Goal: Task Accomplishment & Management: Manage account settings

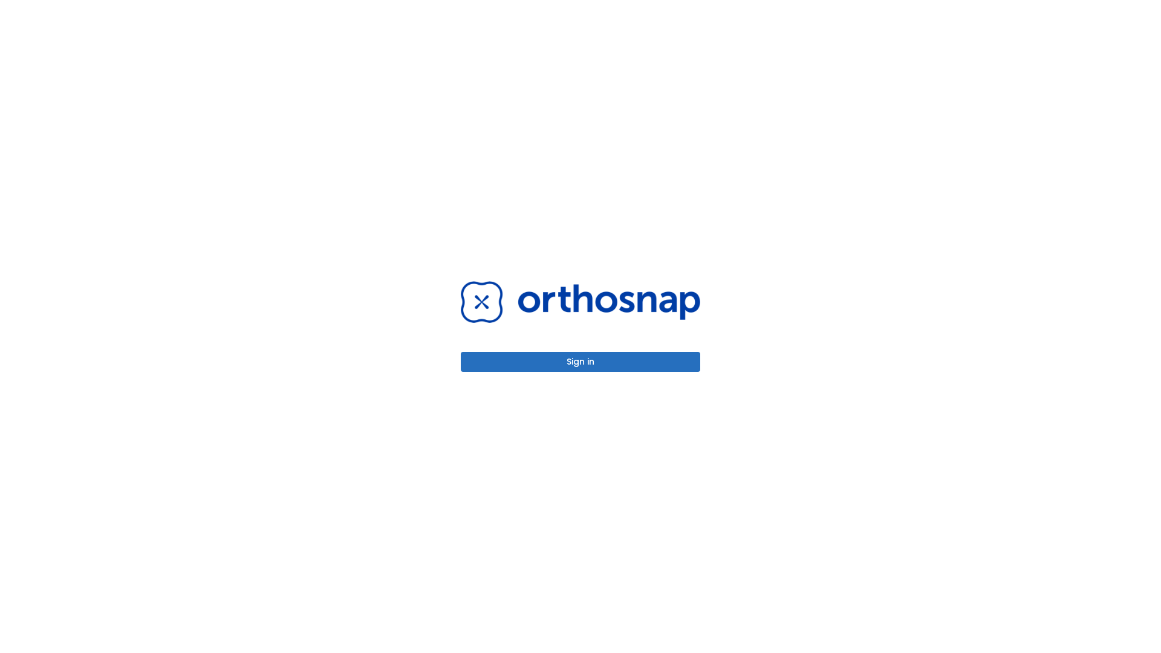
click at [581, 362] on button "Sign in" at bounding box center [580, 362] width 239 height 20
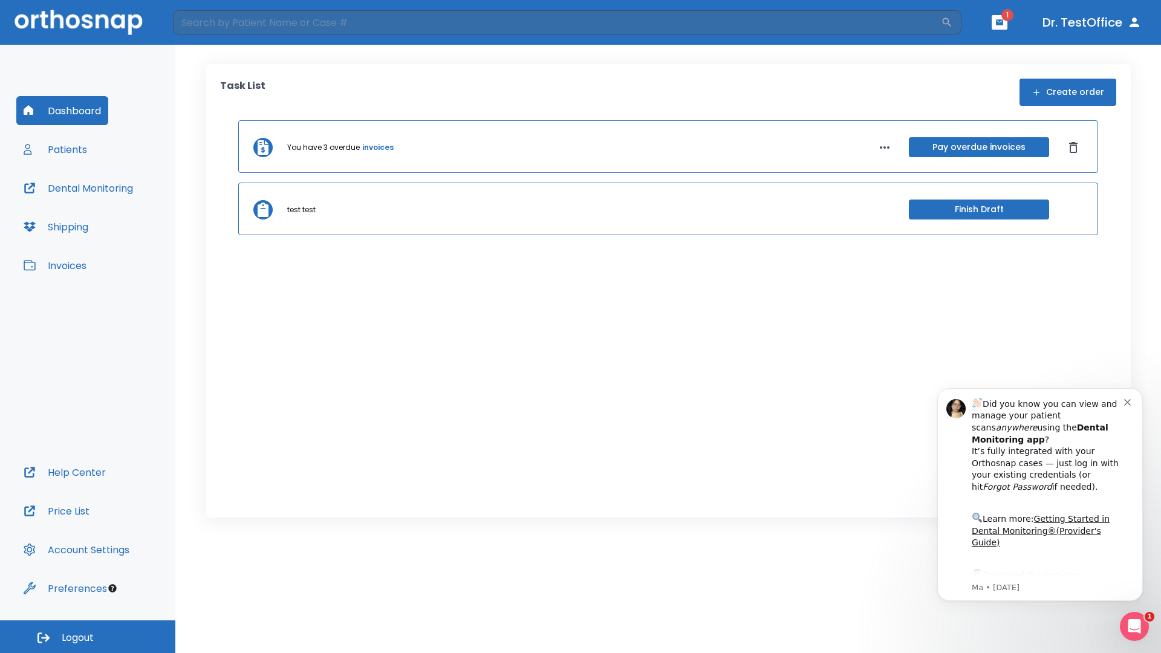
click at [88, 637] on span "Logout" at bounding box center [78, 637] width 32 height 13
